Goal: Use online tool/utility: Utilize a website feature to perform a specific function

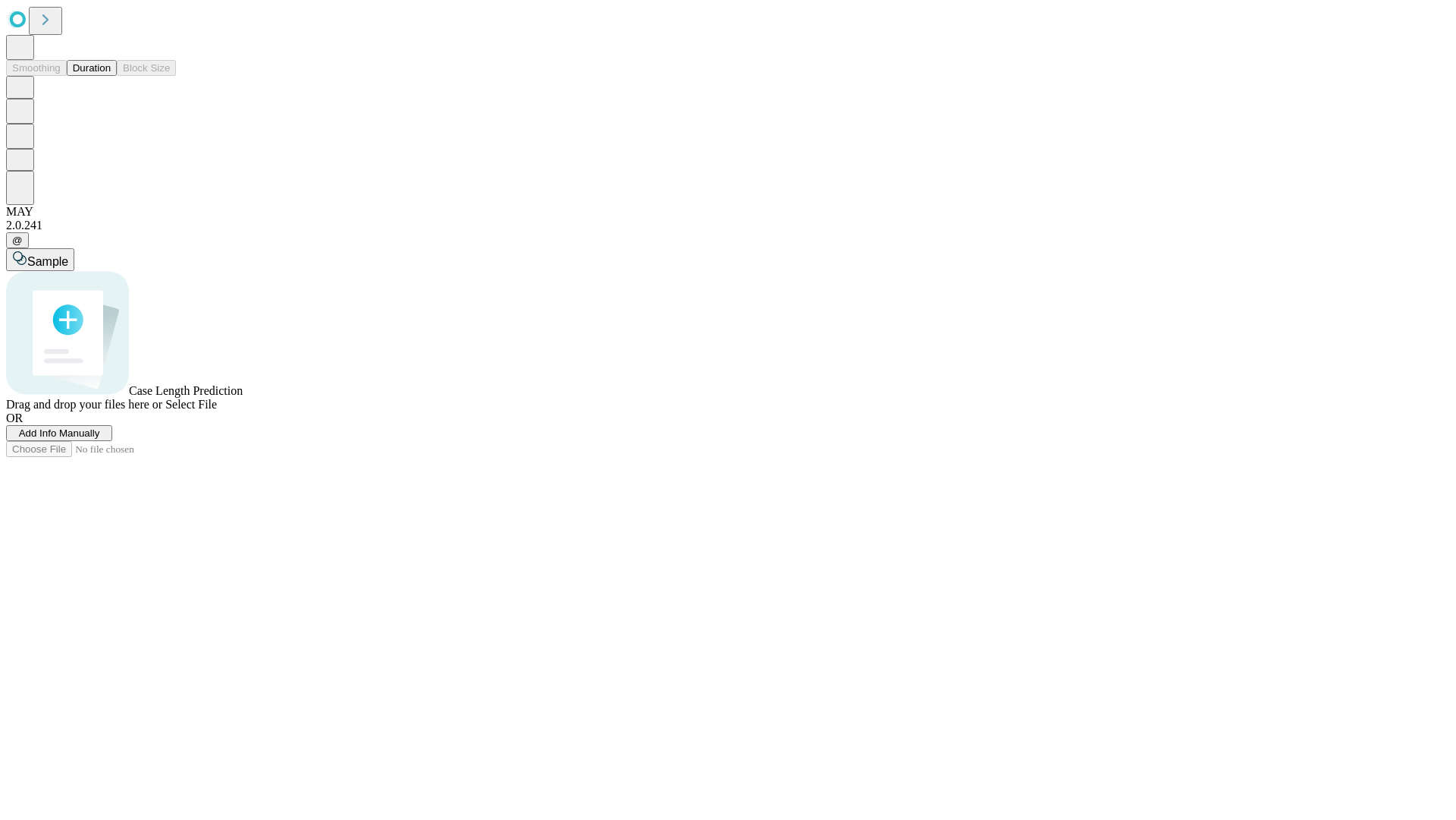
click at [111, 76] on button "Duration" at bounding box center [91, 67] width 50 height 16
click at [100, 439] on span "Add Info Manually" at bounding box center [59, 433] width 81 height 11
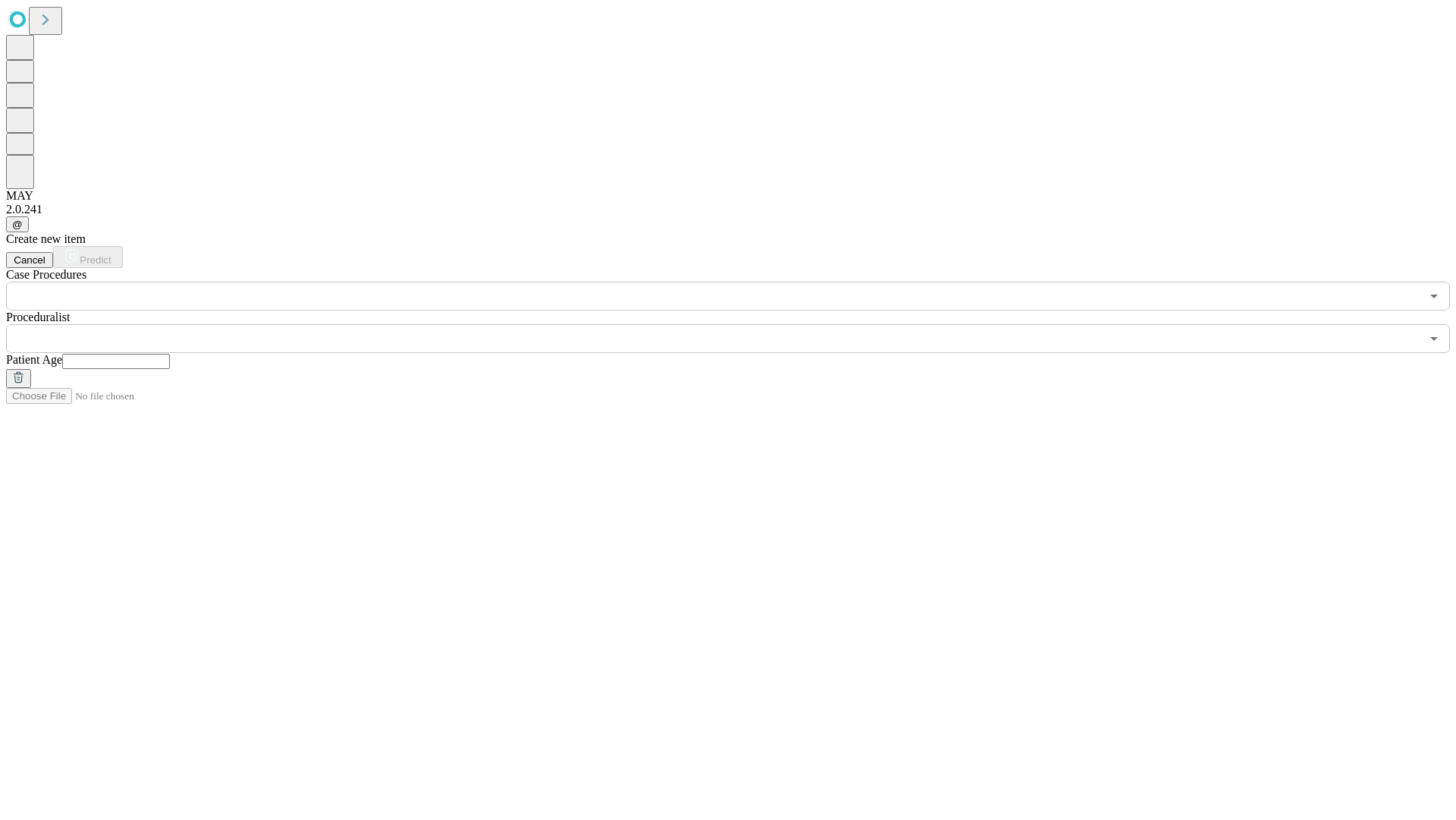
click at [170, 353] on input "text" at bounding box center [115, 361] width 107 height 15
type input "**"
click at [739, 324] on input "text" at bounding box center [712, 338] width 1414 height 29
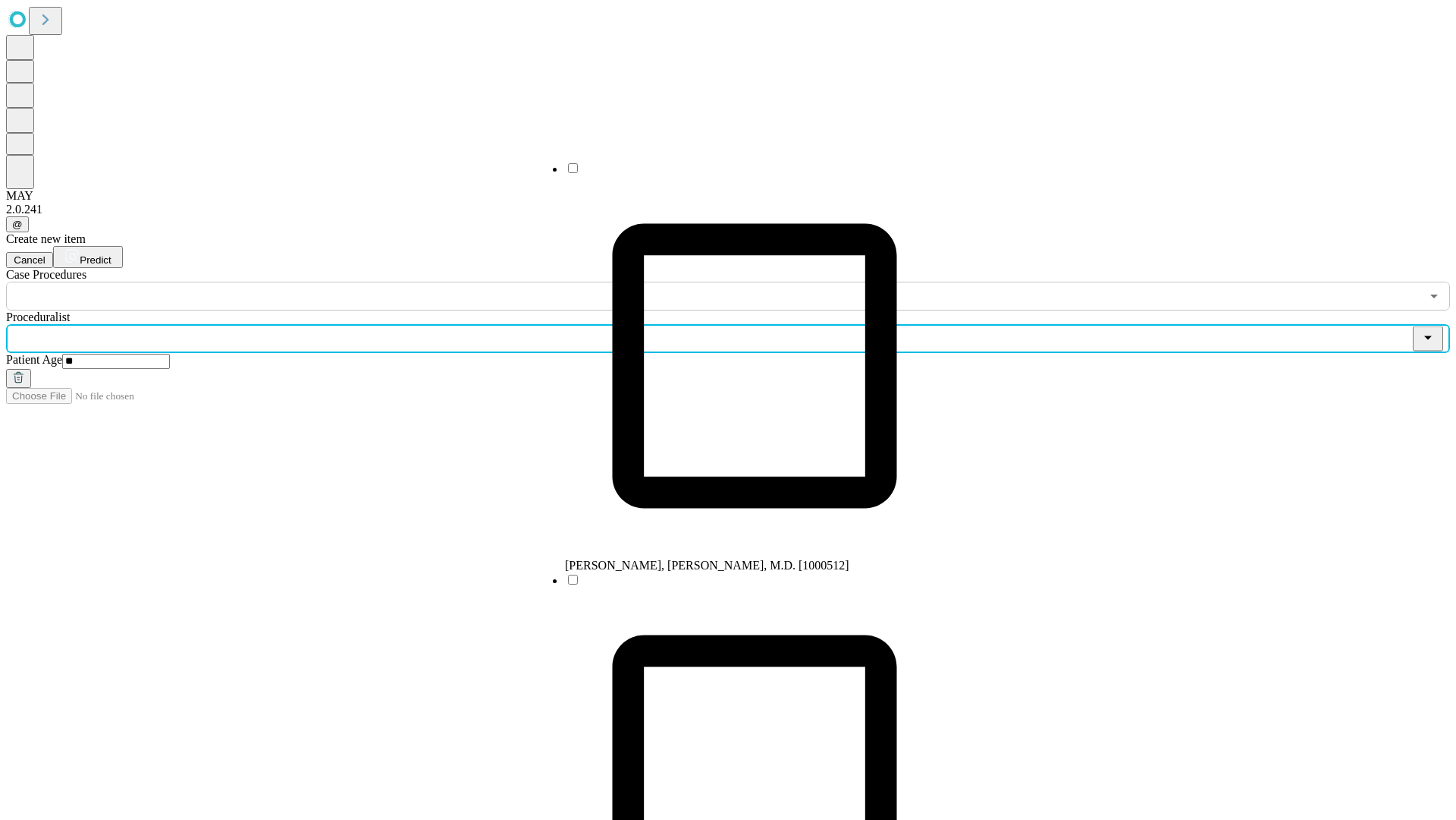
click at [740, 174] on li "[PERSON_NAME], [PERSON_NAME], M.D. [1000512]" at bounding box center [754, 366] width 379 height 411
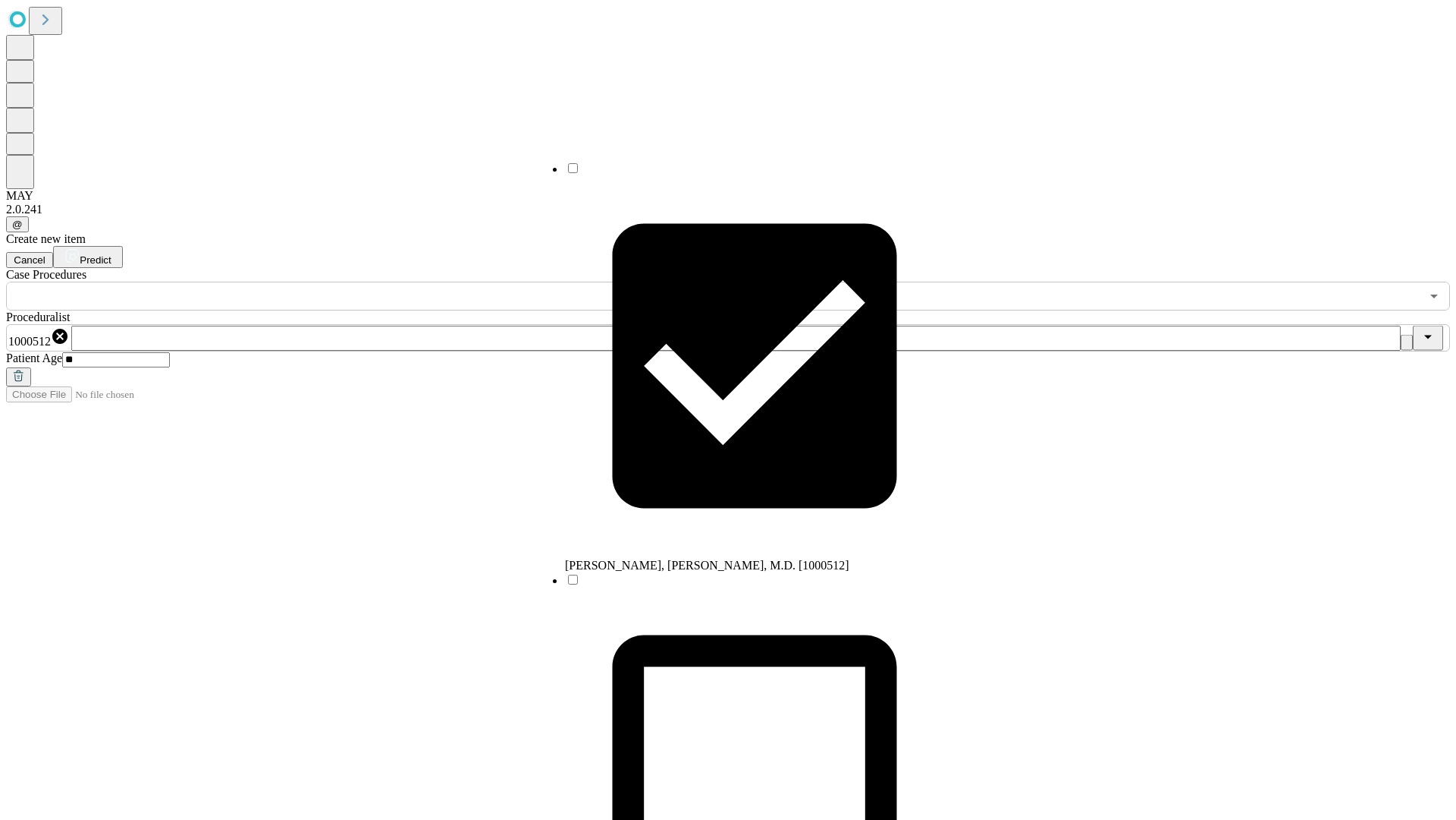
click at [318, 281] on input "text" at bounding box center [712, 296] width 1414 height 29
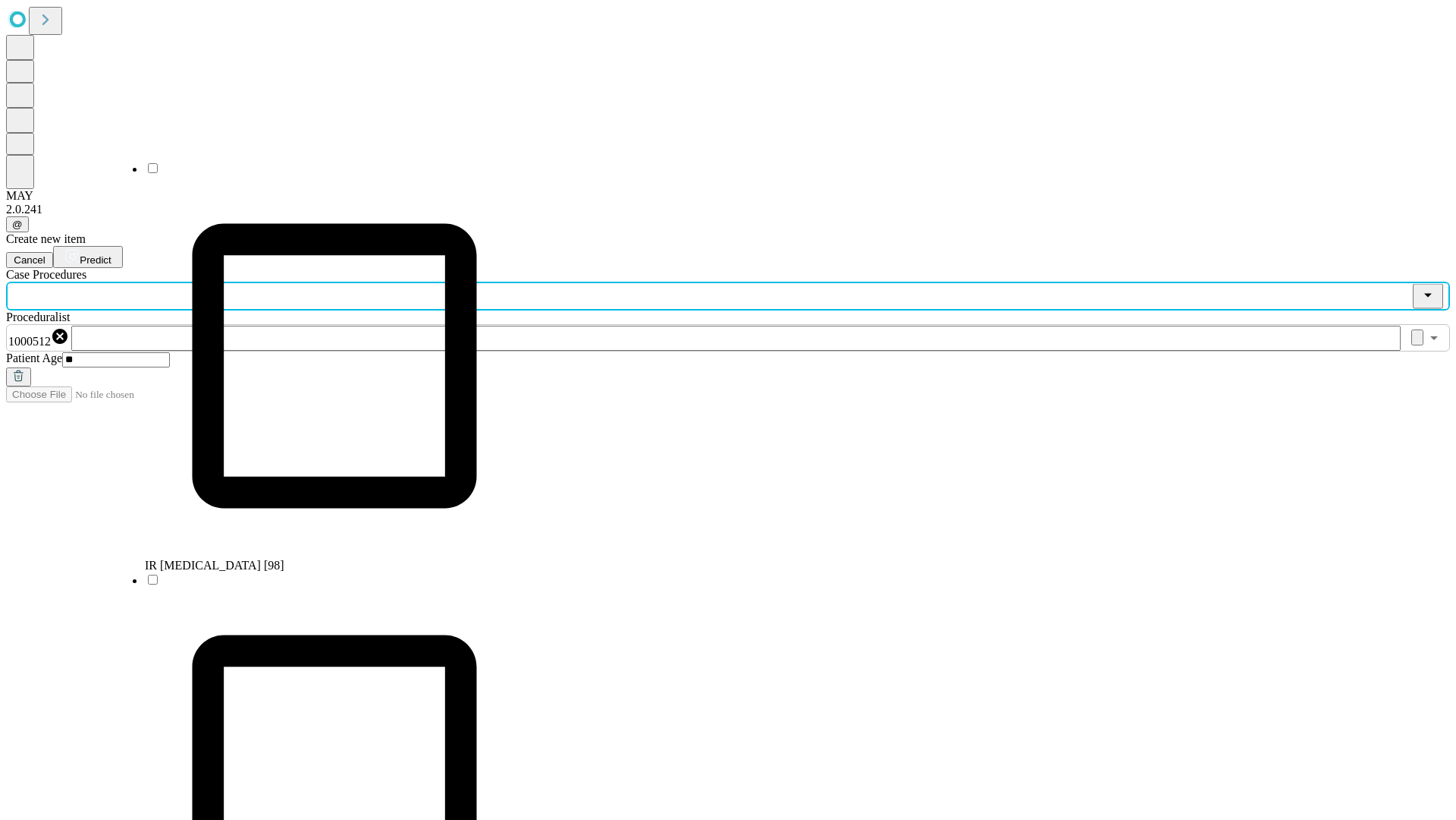
click at [319, 174] on li "IR [MEDICAL_DATA] [98]" at bounding box center [334, 366] width 379 height 411
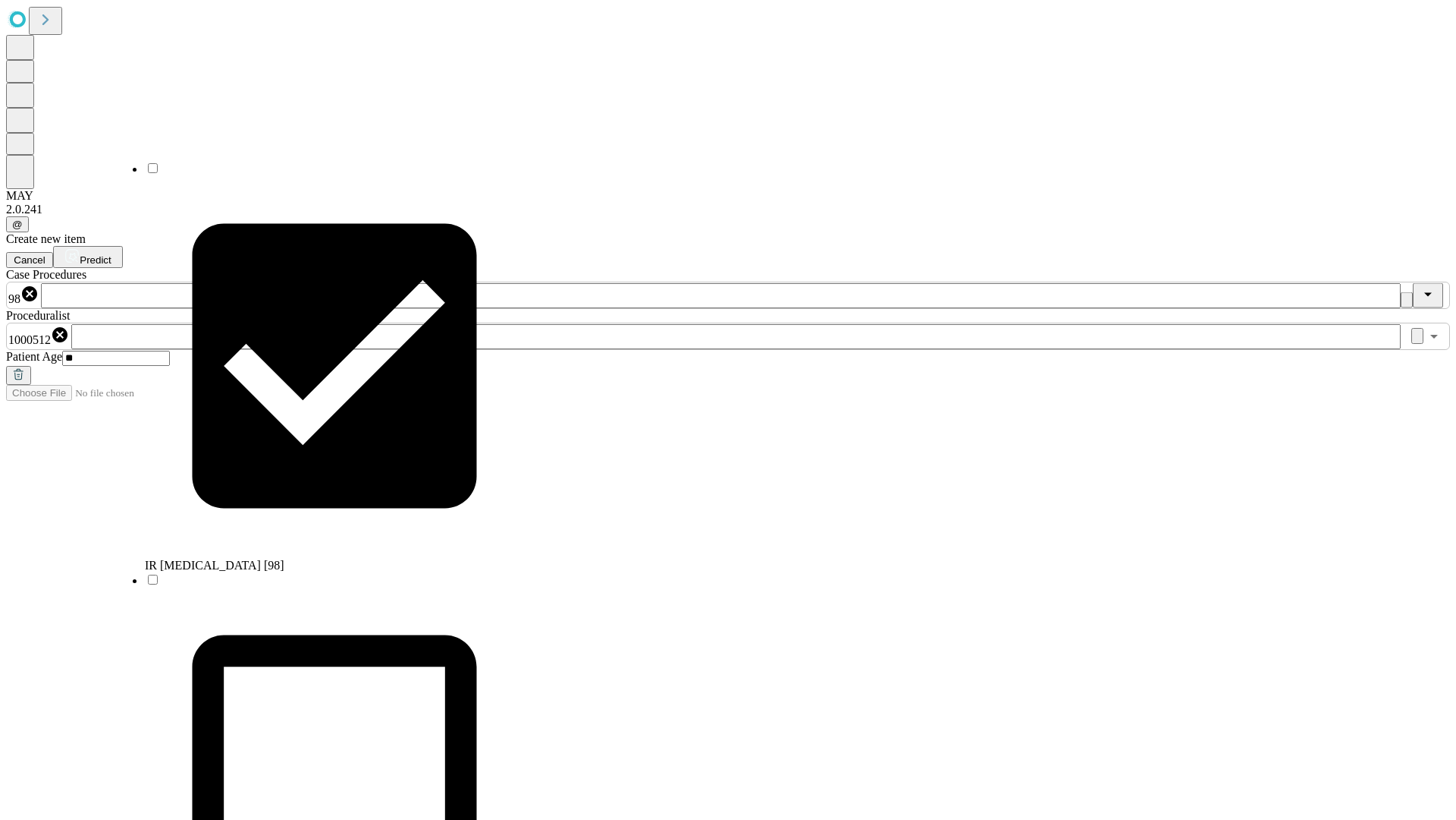
click at [111, 255] on span "Predict" at bounding box center [95, 260] width 31 height 11
